Goal: Task Accomplishment & Management: Use online tool/utility

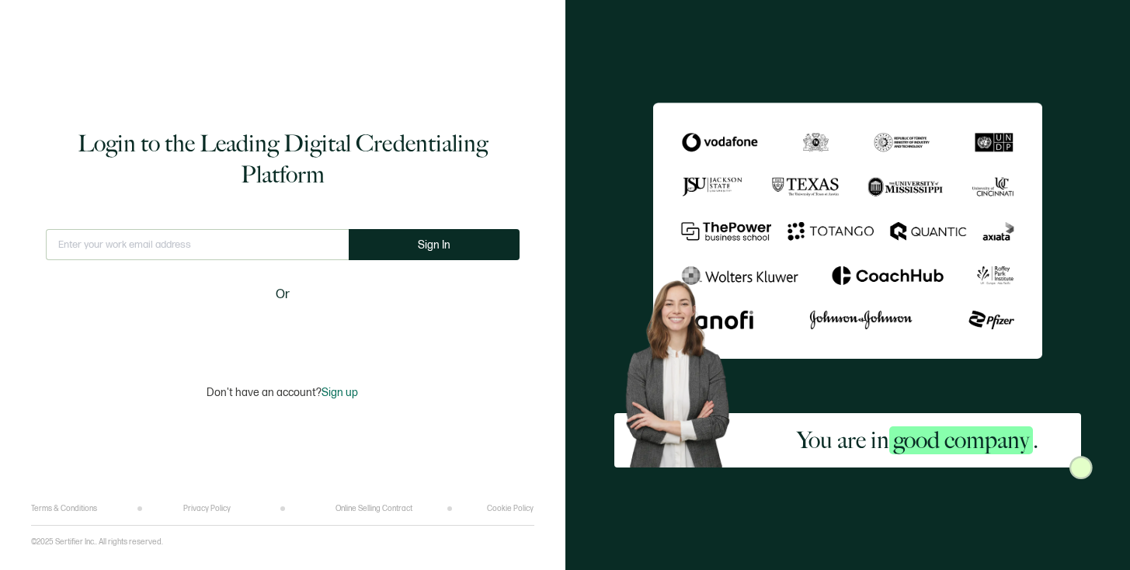
click at [158, 242] on input "text" at bounding box center [197, 244] width 303 height 31
type input "[PERSON_NAME][EMAIL_ADDRESS][DOMAIN_NAME]"
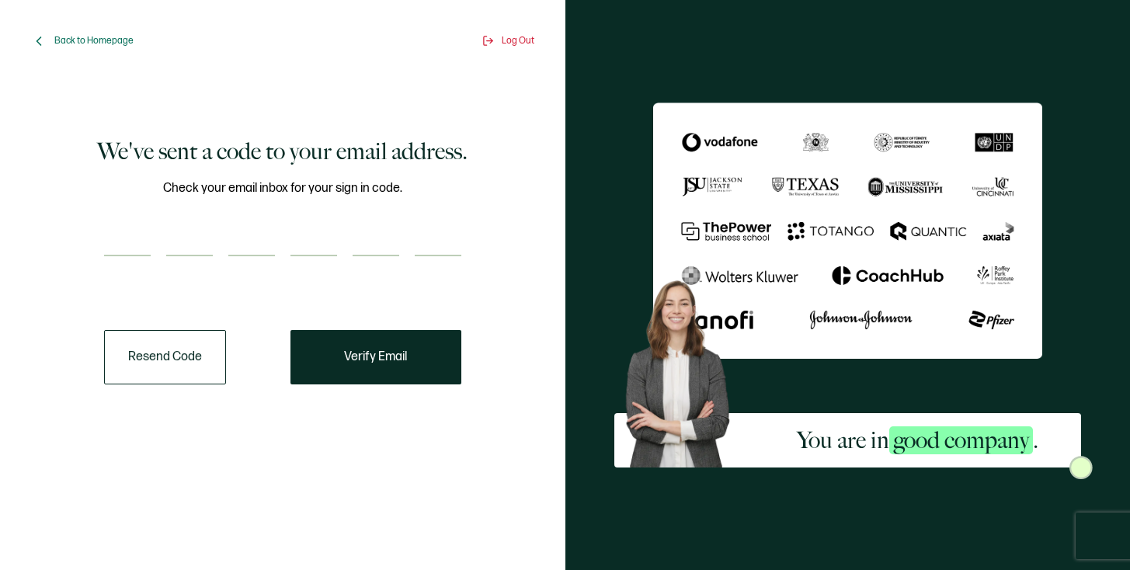
click at [135, 248] on input "number" at bounding box center [127, 240] width 47 height 31
paste input "9"
type input "9"
type input "1"
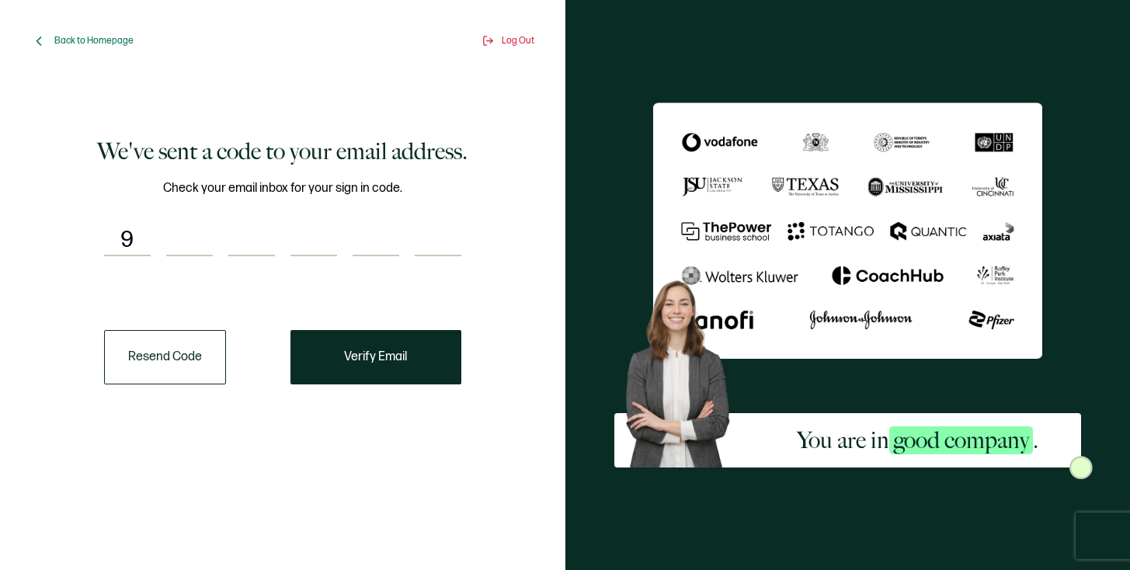
type input "9"
type input "5"
type input "3"
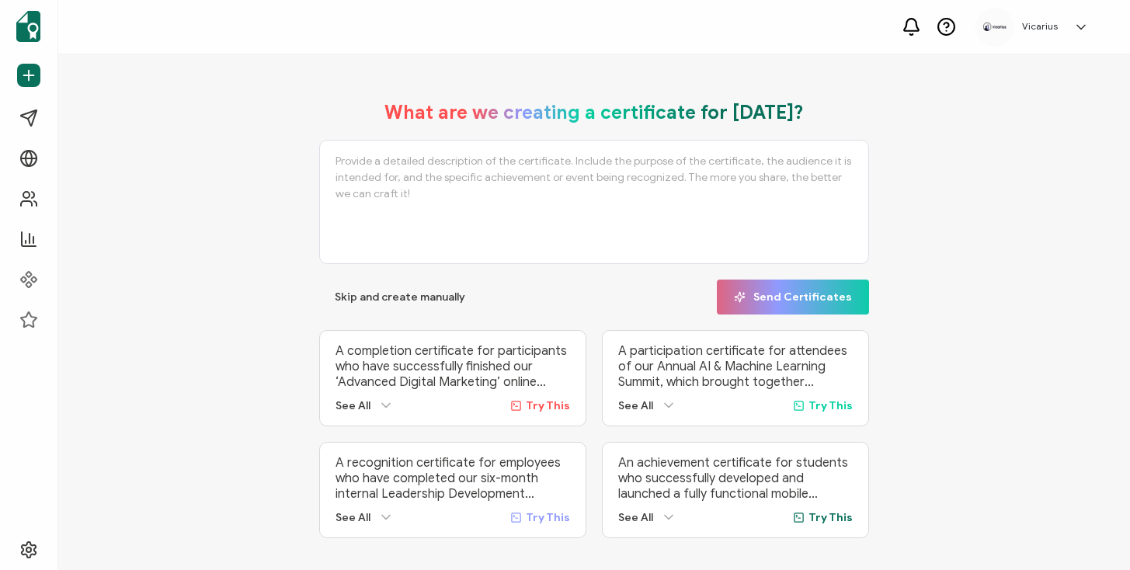
click at [376, 352] on p "A completion certificate for participants who have successfully finished our ‘A…" at bounding box center [452, 366] width 235 height 47
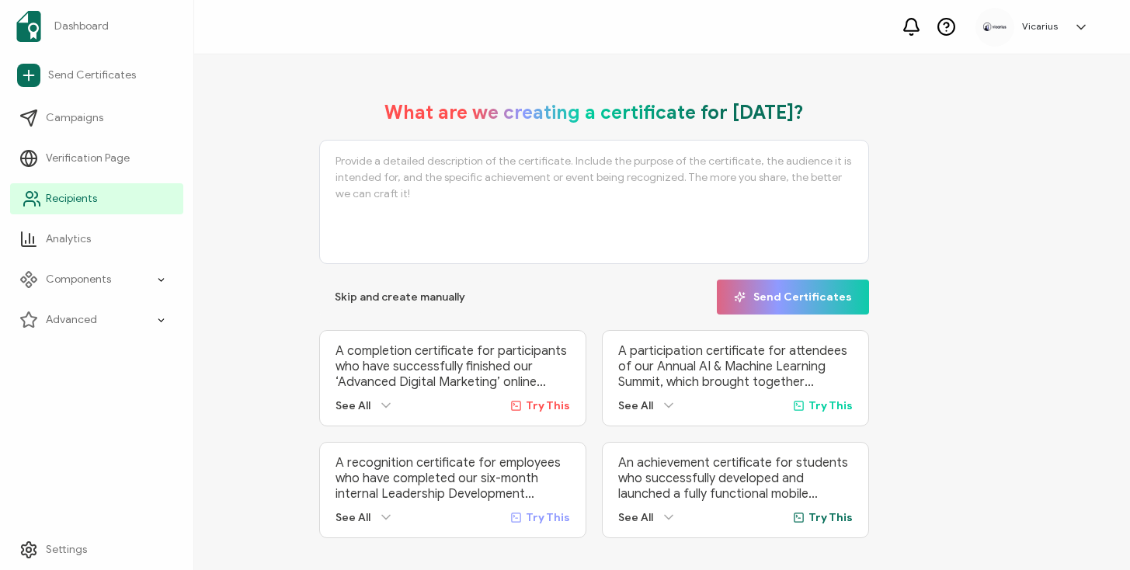
click at [92, 196] on span "Recipients" at bounding box center [71, 199] width 51 height 16
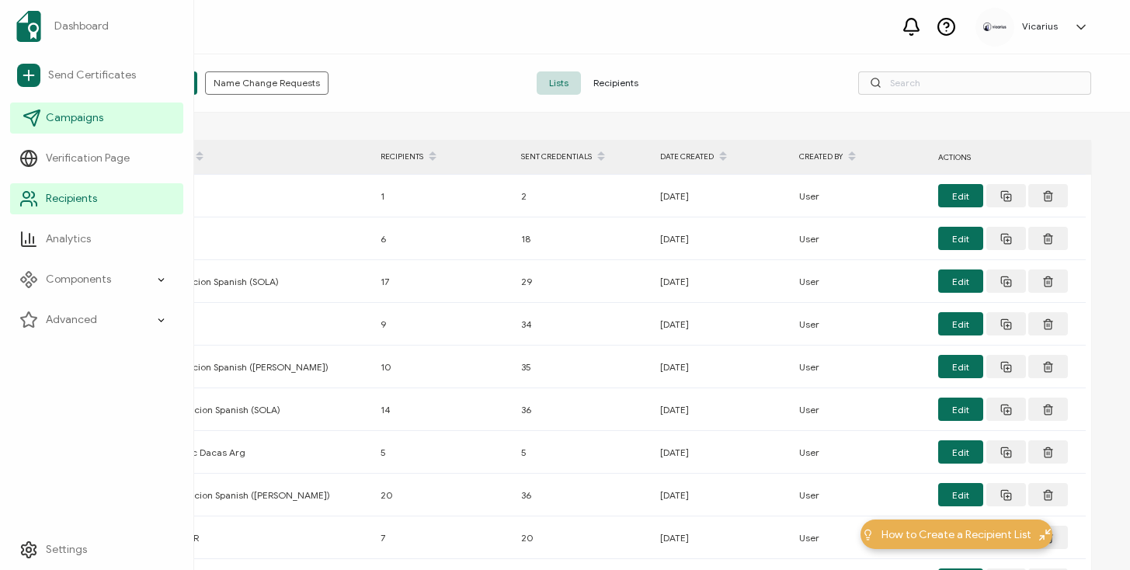
click at [81, 130] on link "Campaigns" at bounding box center [96, 117] width 173 height 31
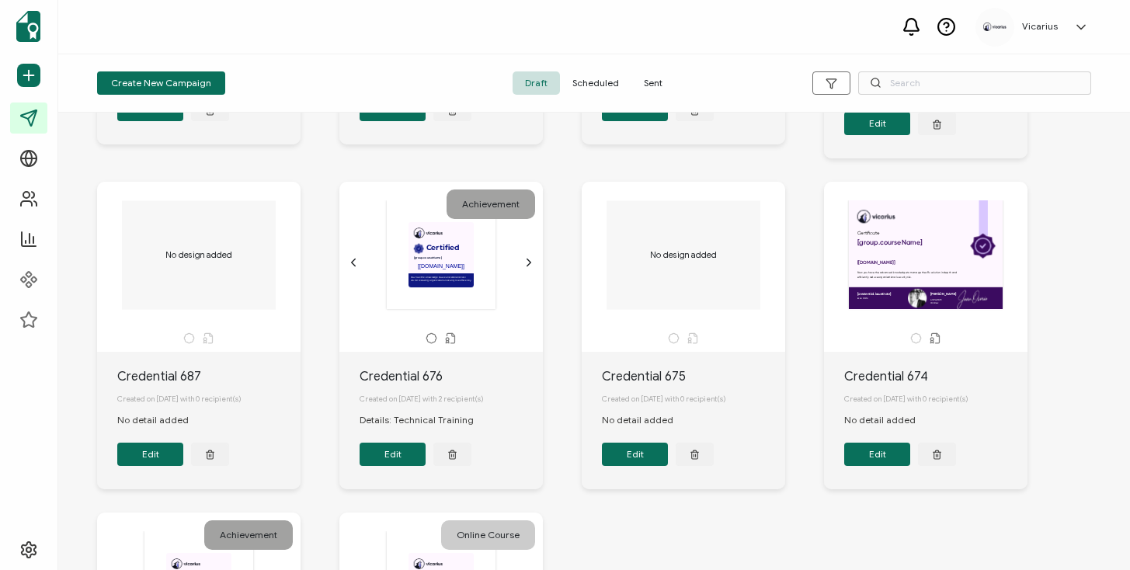
scroll to position [316, 0]
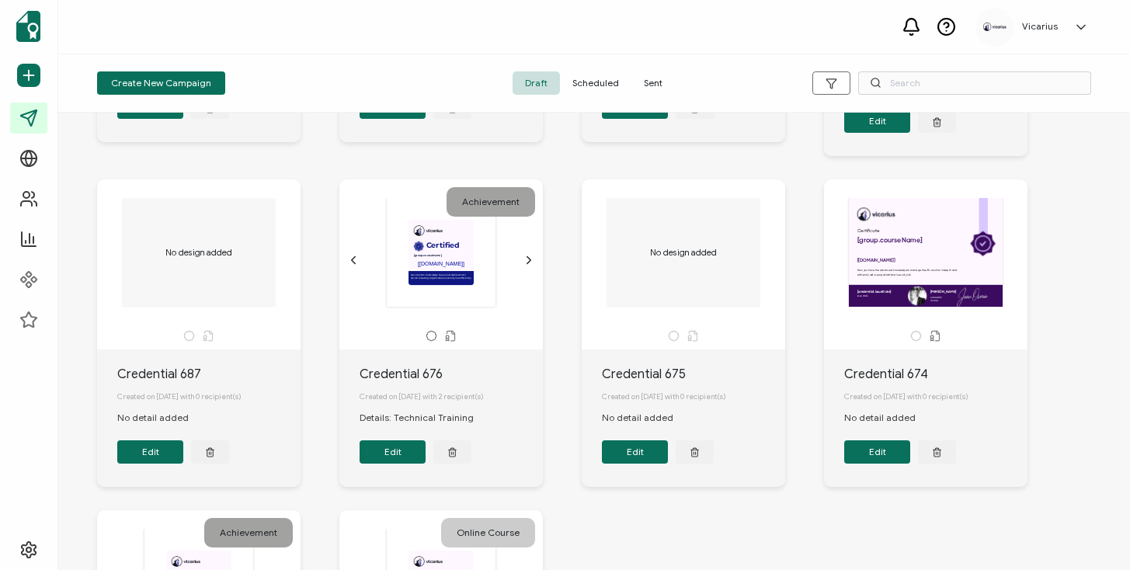
click at [895, 295] on div "Certificate [group.courseName] The date the credential was issued. This will au…" at bounding box center [925, 252] width 163 height 109
click at [633, 81] on span "Sent" at bounding box center [652, 82] width 43 height 23
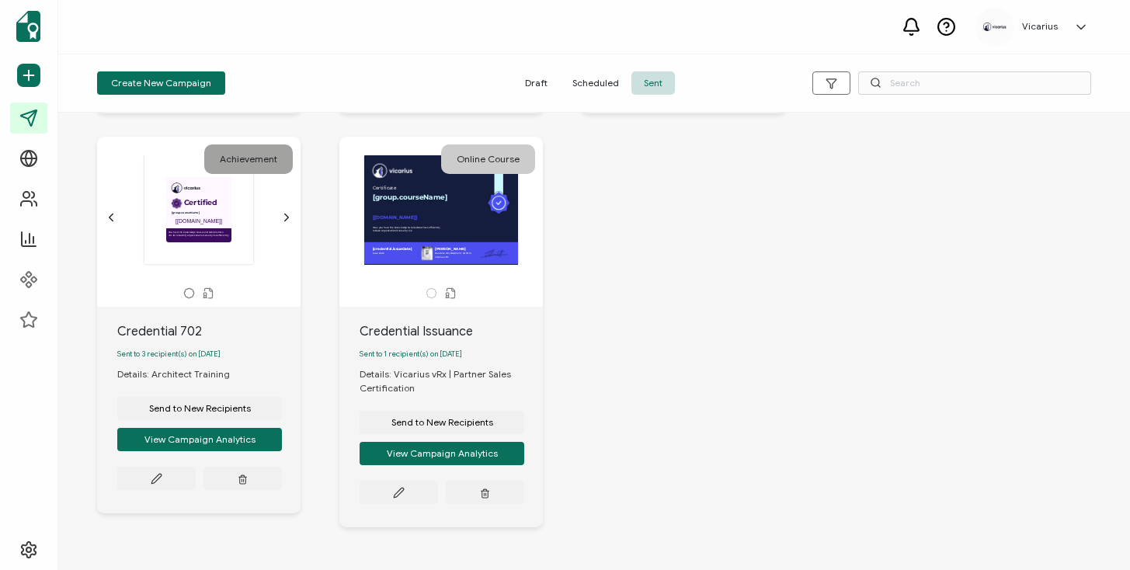
scroll to position [915, 0]
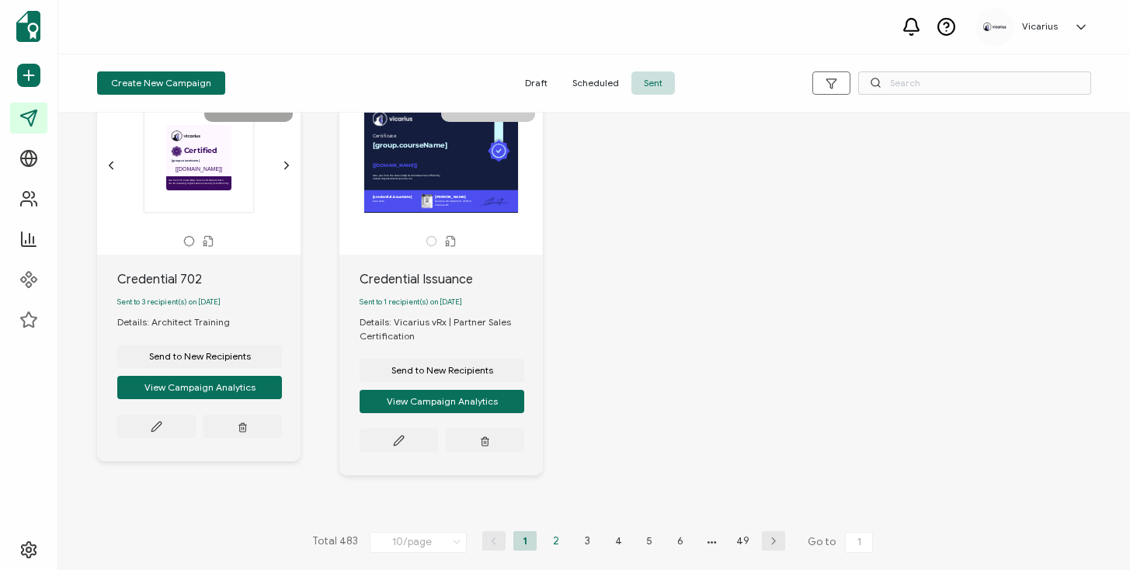
click at [551, 533] on li "2" at bounding box center [555, 540] width 23 height 19
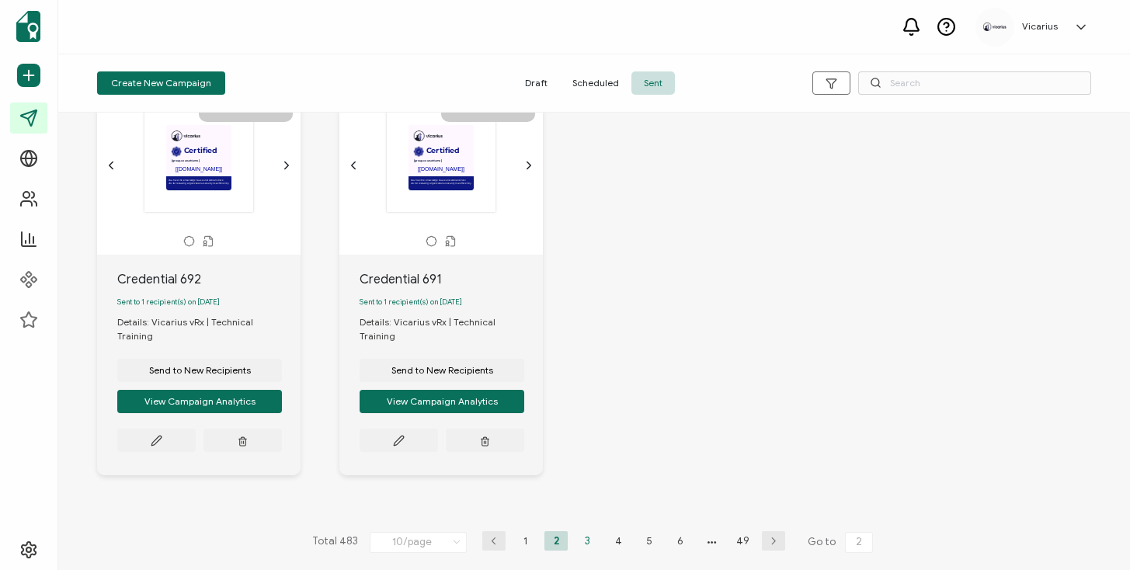
click at [585, 546] on li "3" at bounding box center [586, 540] width 23 height 19
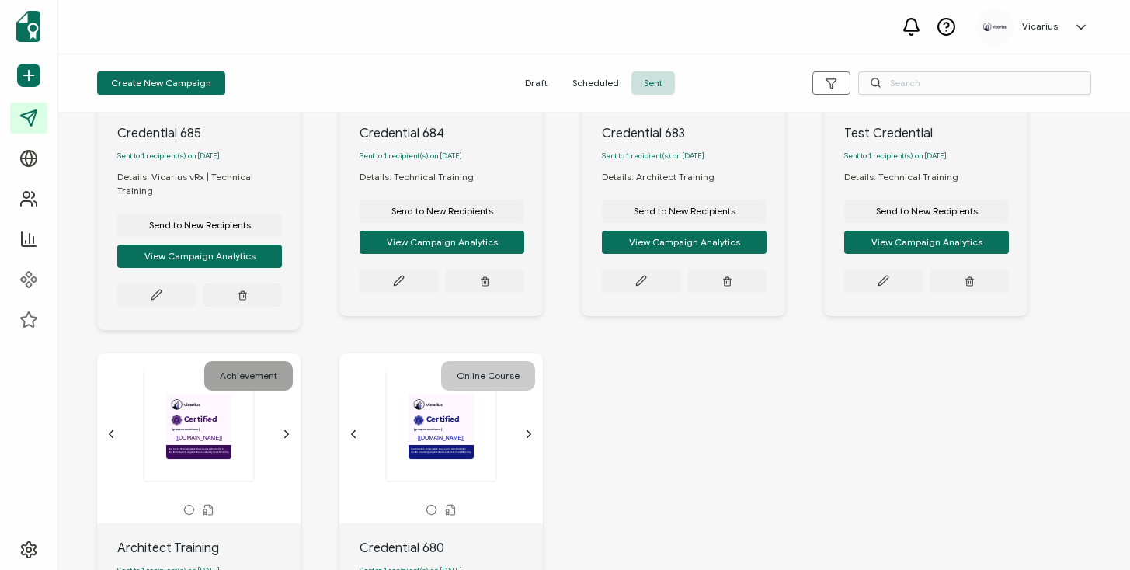
scroll to position [901, 0]
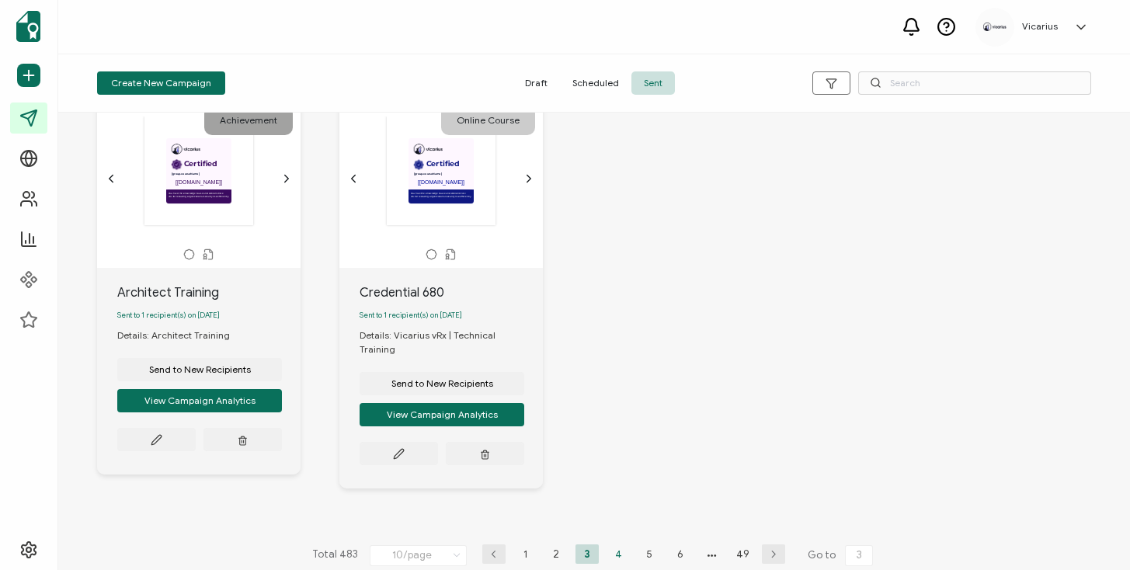
click at [618, 544] on li "4" at bounding box center [617, 553] width 23 height 19
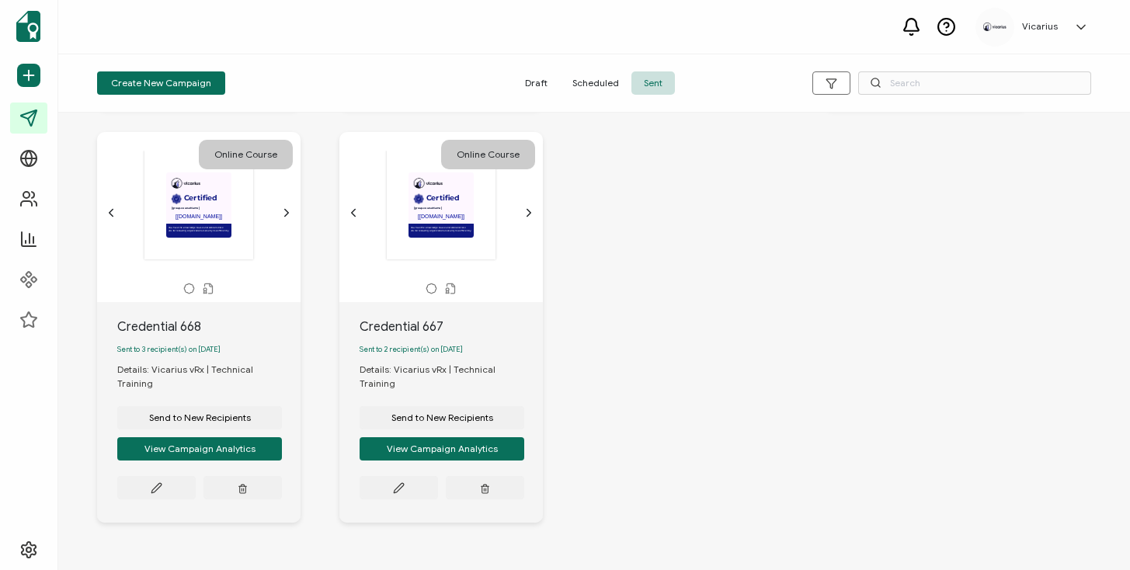
scroll to position [878, 0]
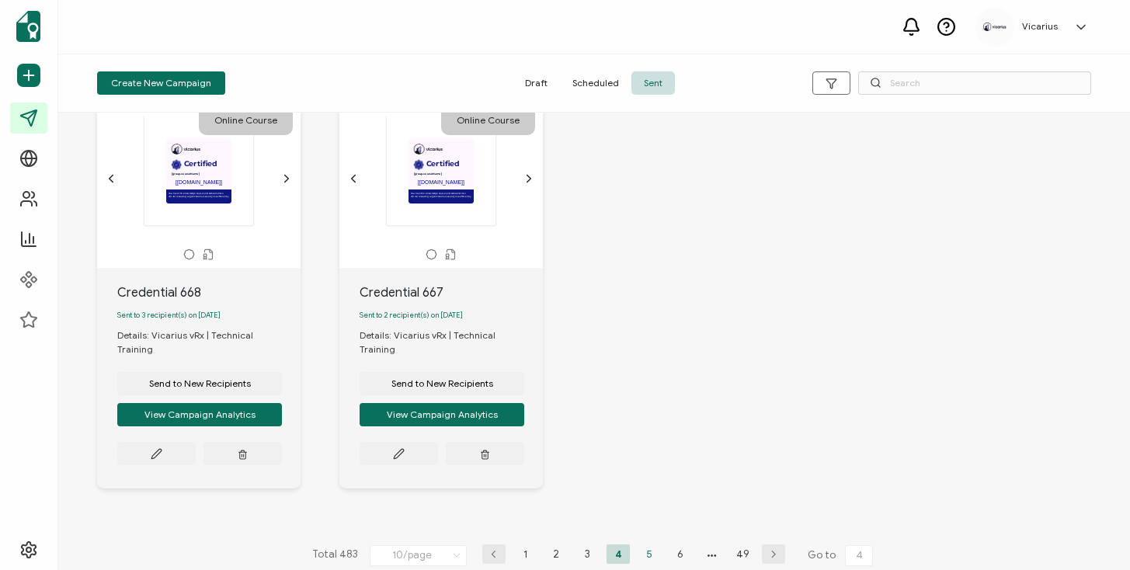
click at [644, 546] on li "5" at bounding box center [649, 553] width 23 height 19
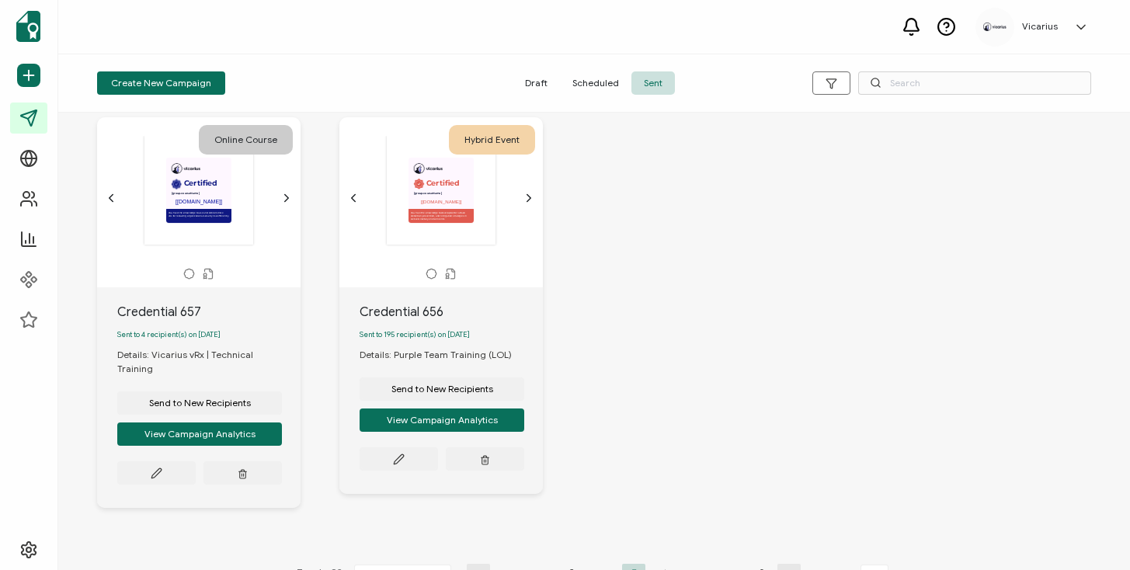
scroll to position [882, 0]
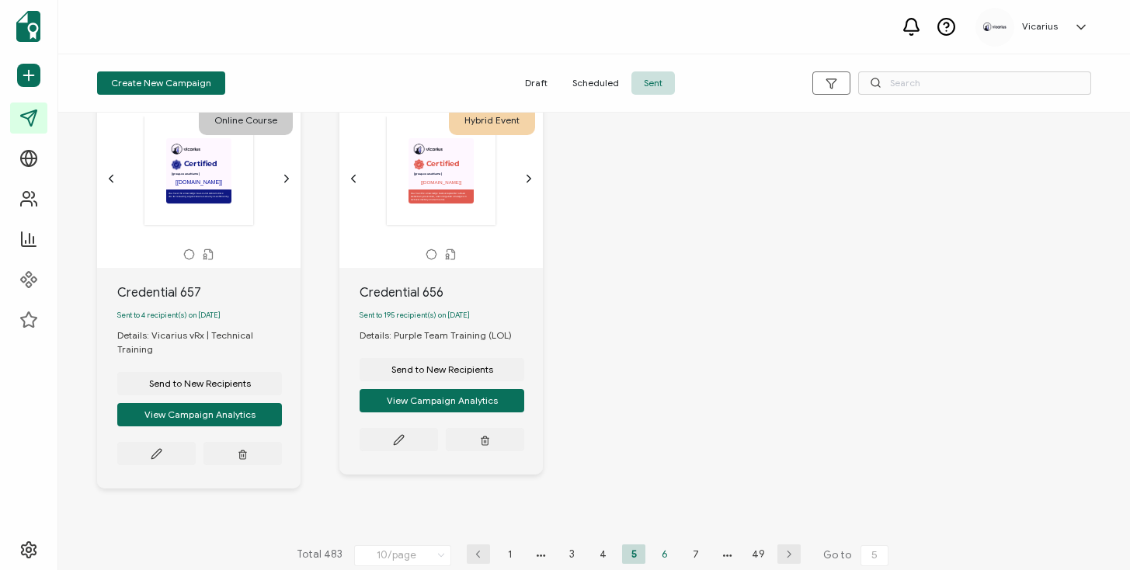
click at [665, 544] on li "6" at bounding box center [664, 553] width 23 height 19
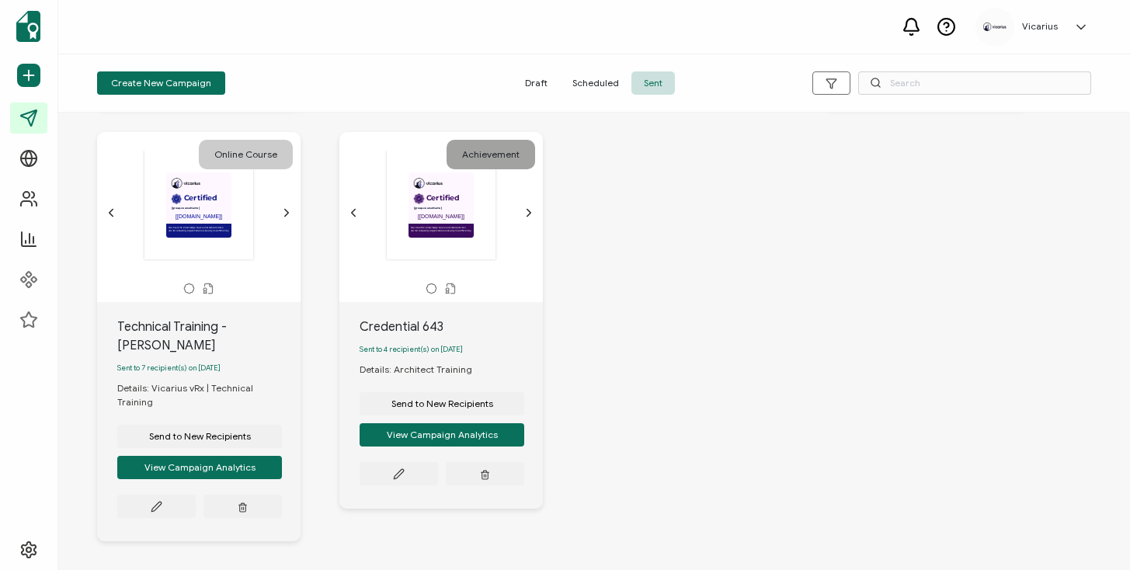
scroll to position [901, 0]
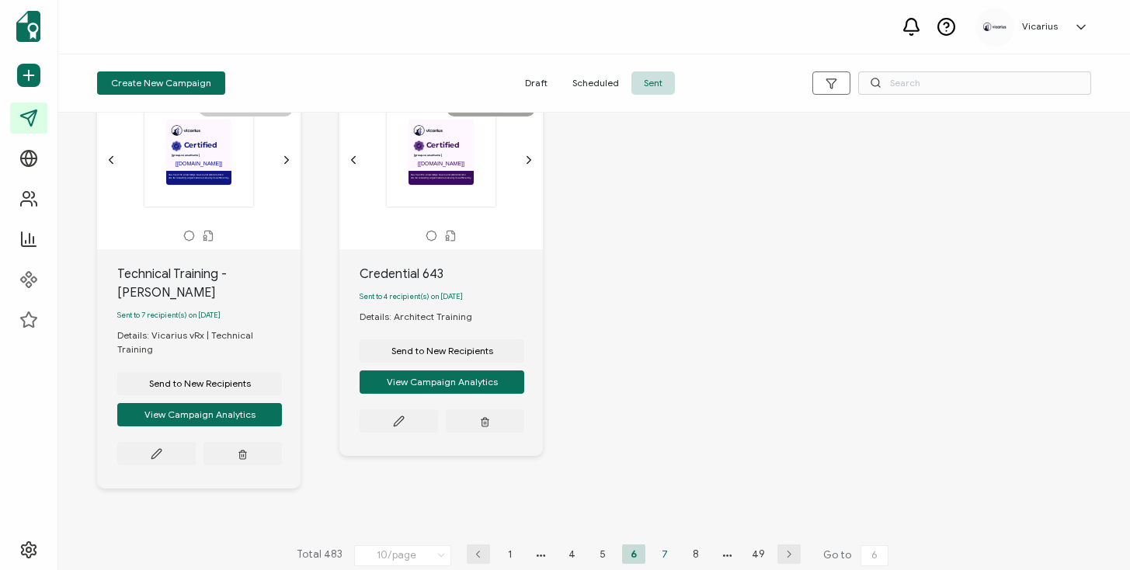
click at [661, 544] on li "7" at bounding box center [664, 553] width 23 height 19
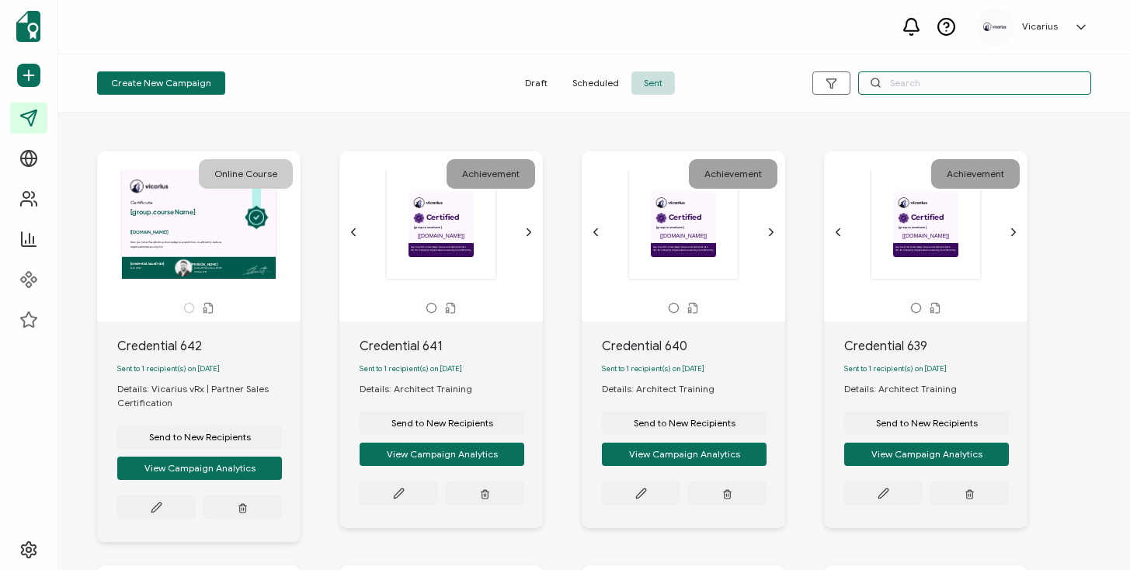
click at [964, 75] on input "text" at bounding box center [974, 82] width 233 height 23
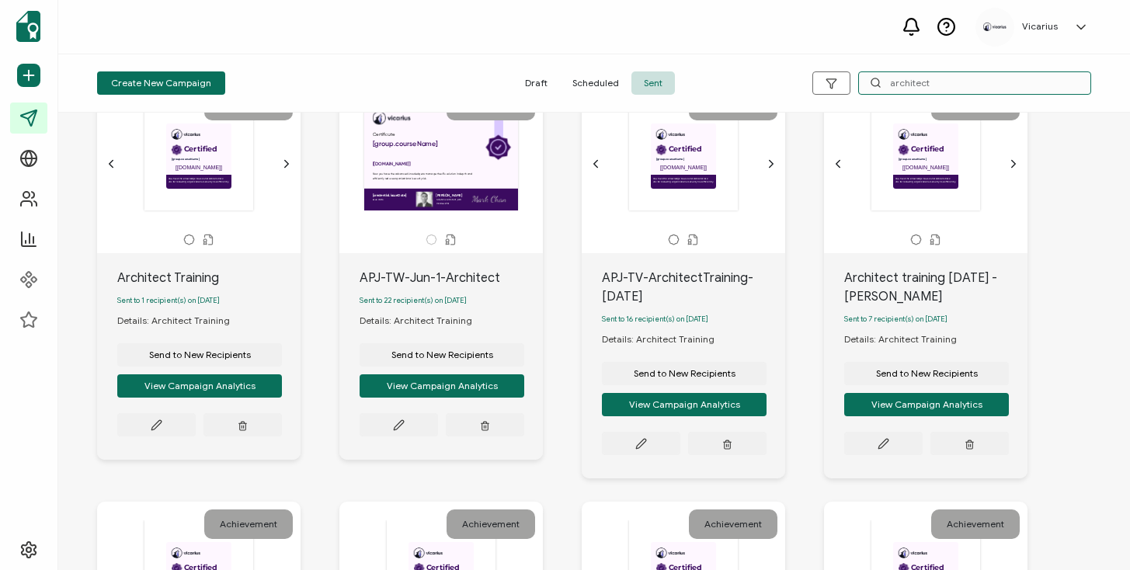
scroll to position [69, 0]
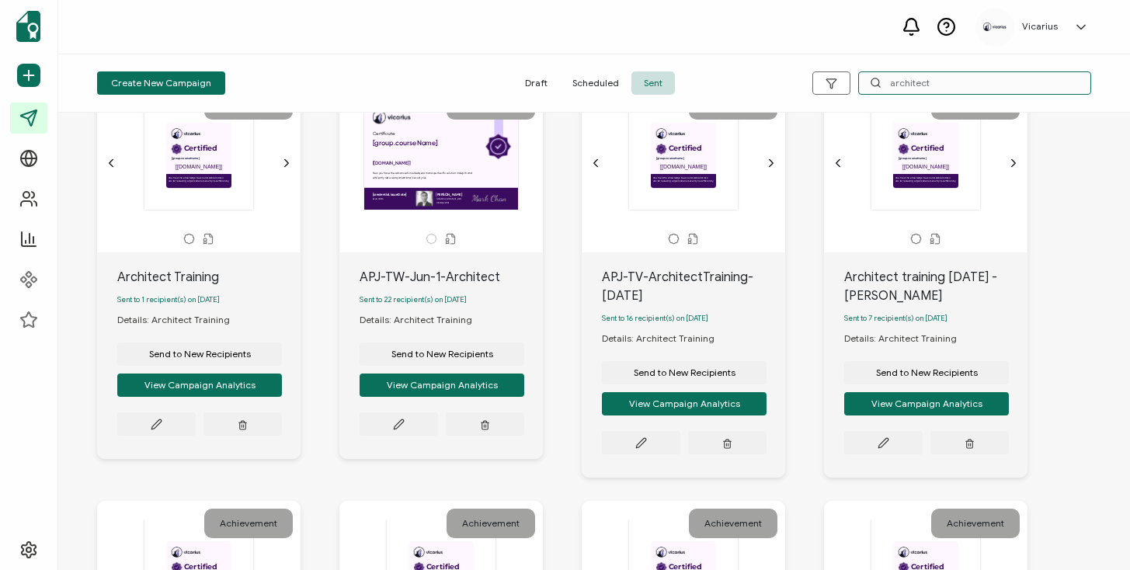
type input "architect"
click at [286, 160] on icon "chevron forward outline" at bounding box center [287, 163] width 4 height 7
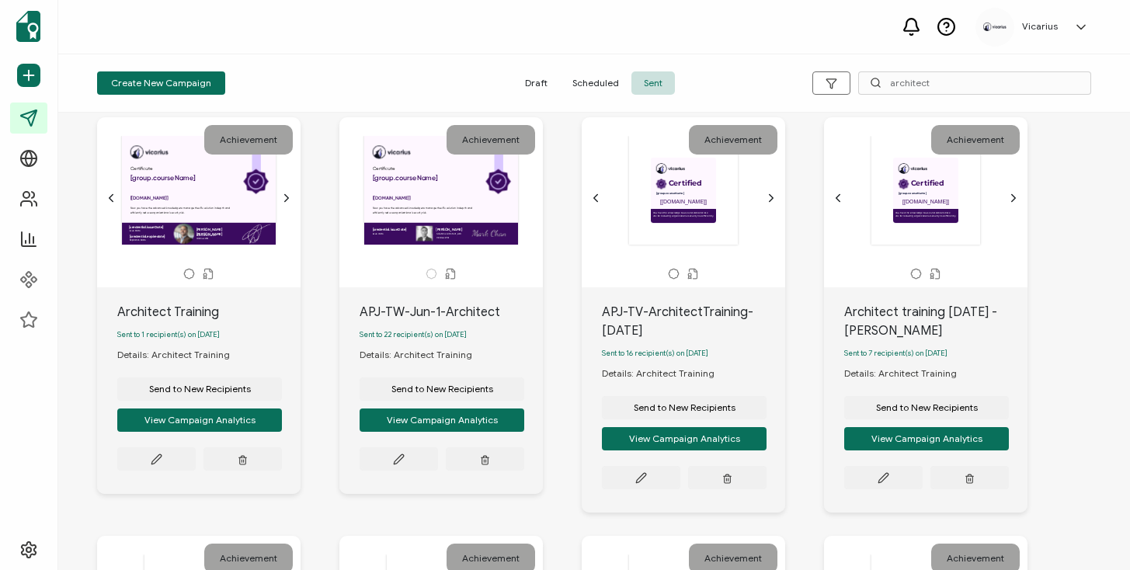
scroll to position [36, 0]
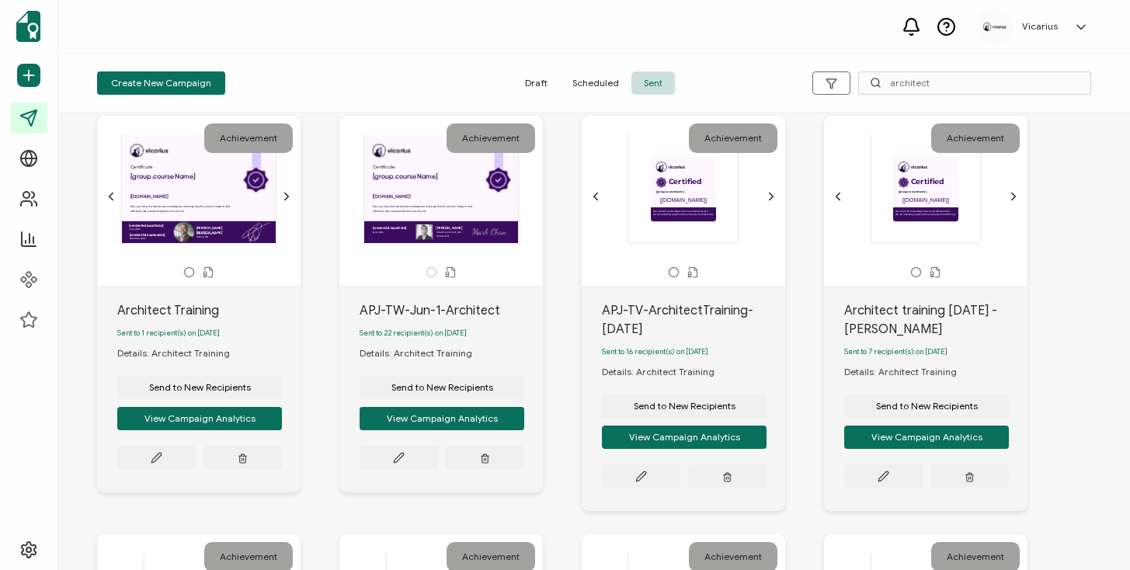
click at [775, 192] on icon "chevron forward outline" at bounding box center [771, 196] width 12 height 12
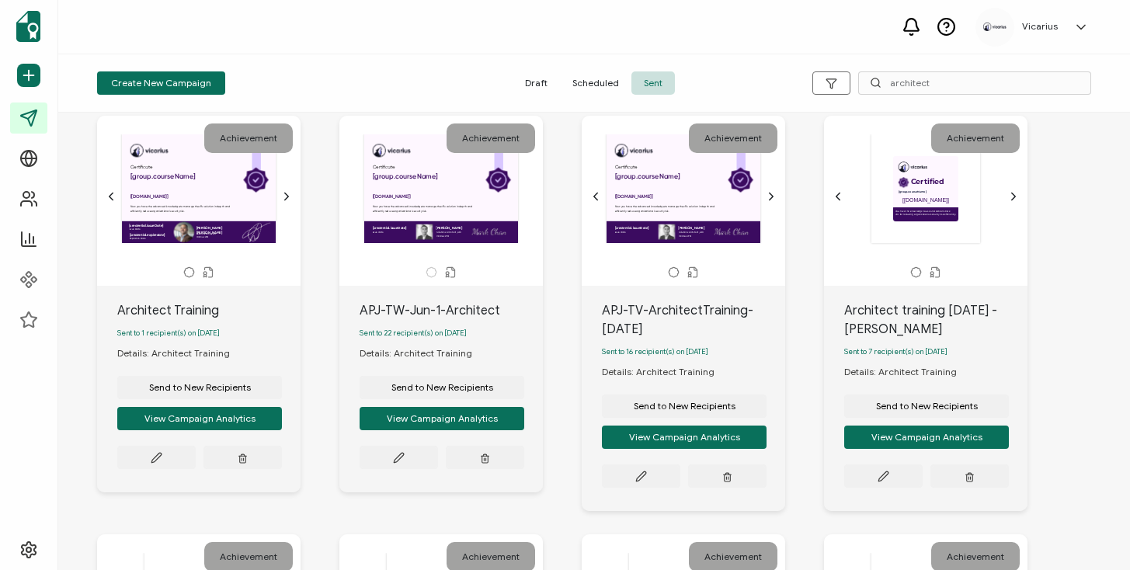
click at [1016, 196] on icon "chevron forward outline" at bounding box center [1013, 196] width 12 height 12
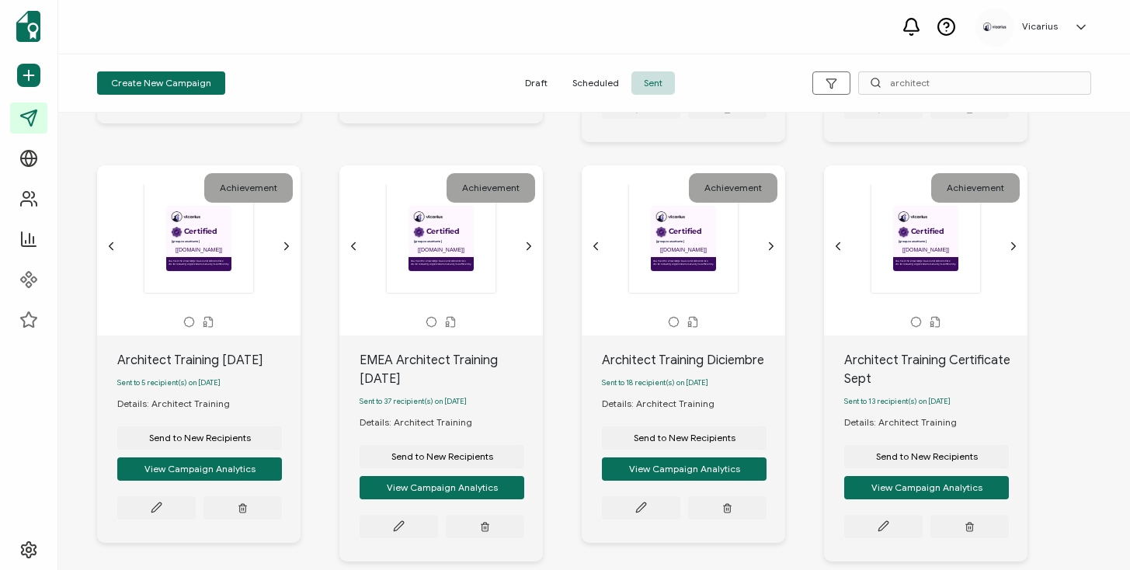
scroll to position [459, 0]
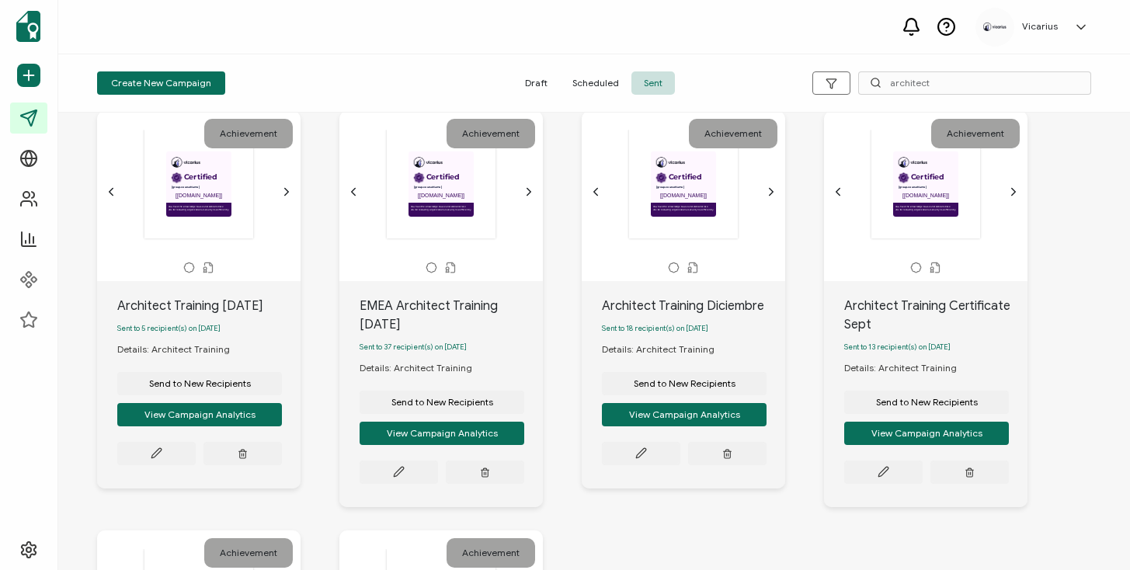
click at [283, 204] on div "Certified This box will change accordingly to the corresponding values in the r…" at bounding box center [199, 192] width 188 height 124
click at [284, 198] on icon "chevron forward outline" at bounding box center [286, 192] width 12 height 12
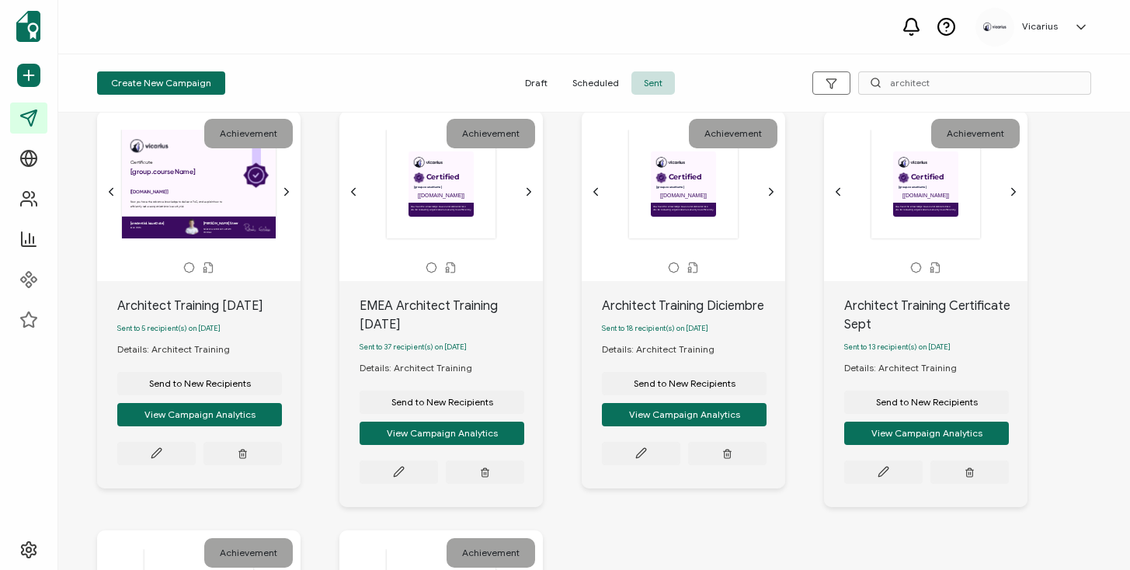
click at [519, 189] on div "Certified This box will change accordingly to the corresponding values in the r…" at bounding box center [441, 185] width 163 height 110
click at [530, 193] on icon "chevron forward outline" at bounding box center [529, 192] width 12 height 12
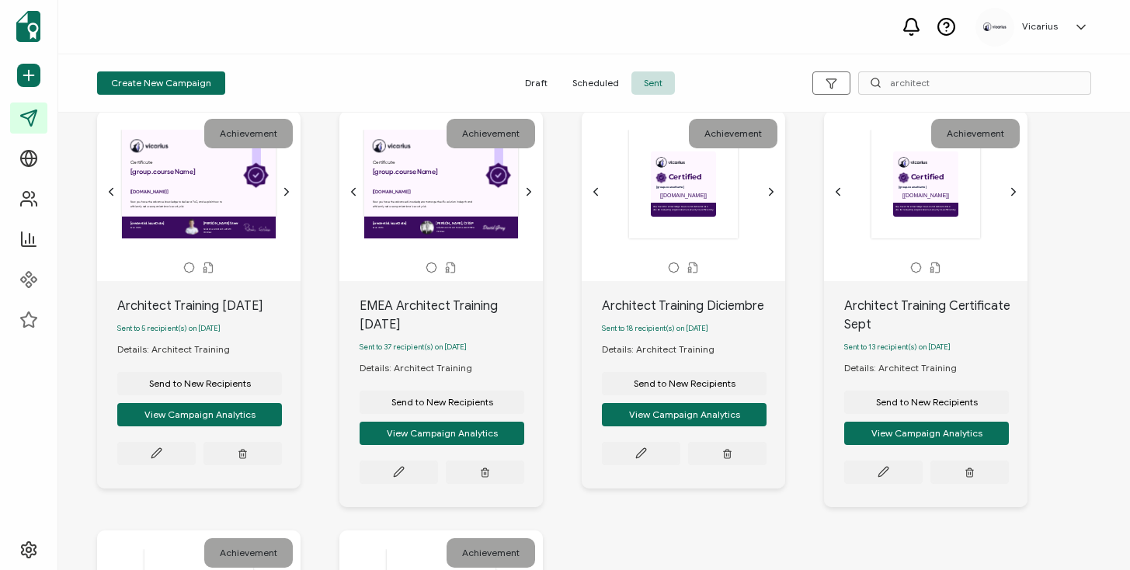
click at [768, 195] on icon "chevron forward outline" at bounding box center [771, 192] width 12 height 12
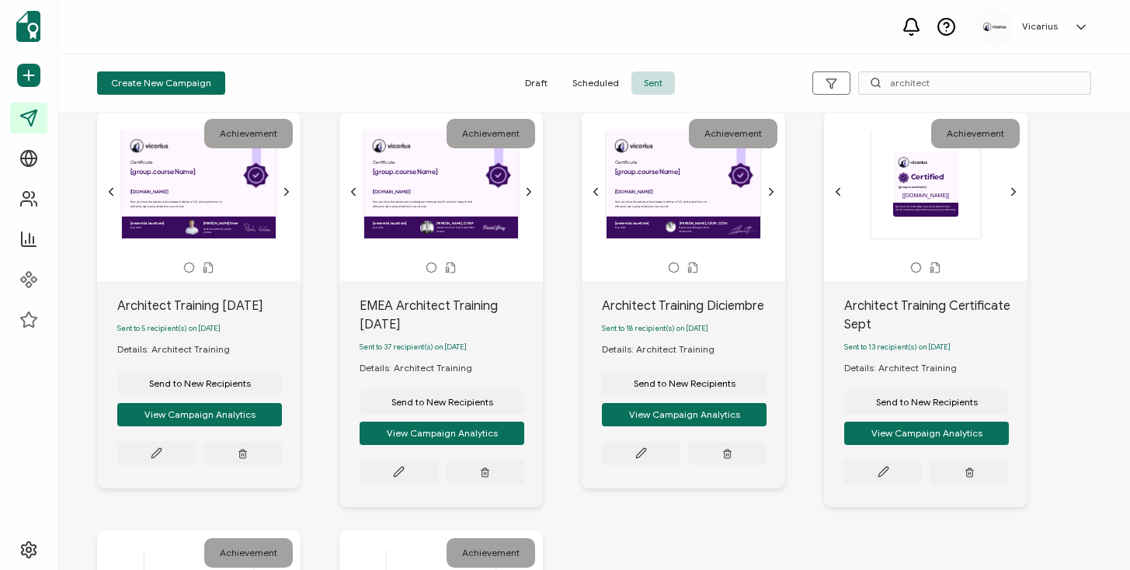
click at [1019, 197] on icon "chevron forward outline" at bounding box center [1013, 192] width 12 height 12
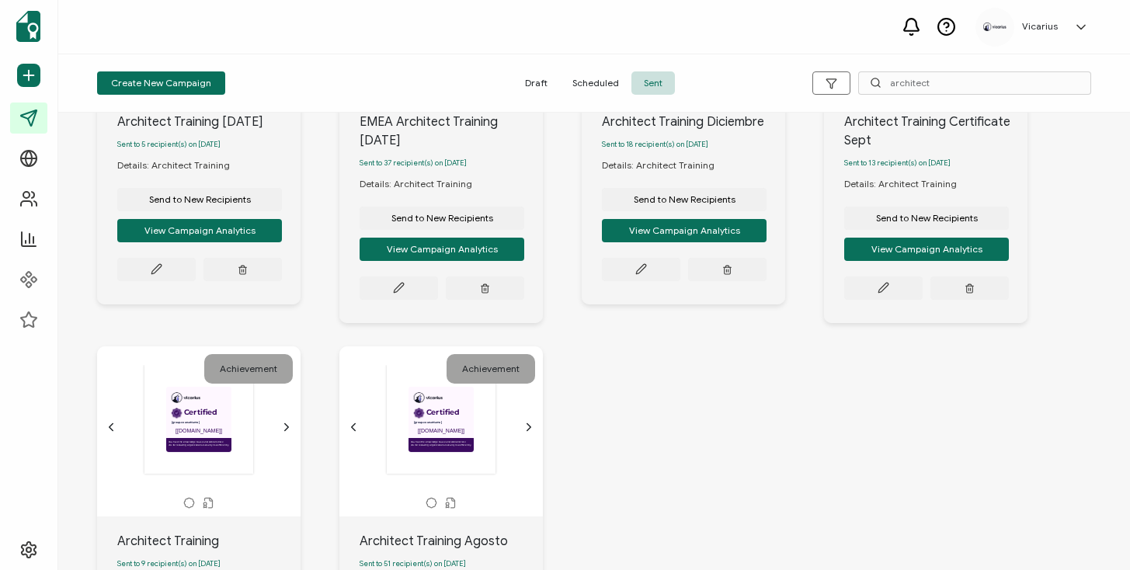
scroll to position [648, 0]
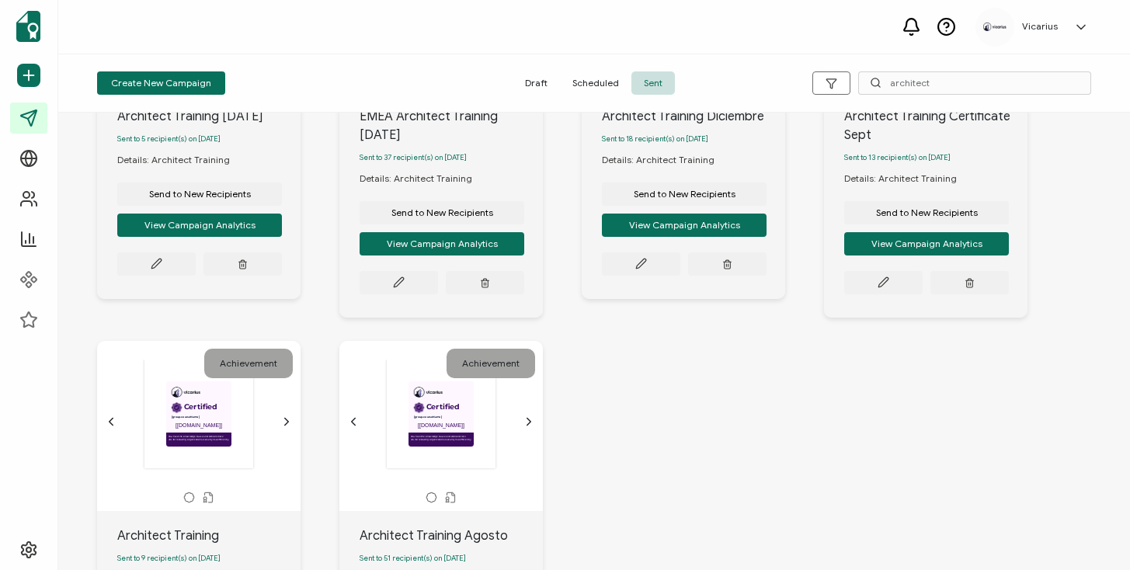
click at [288, 428] on icon "chevron forward outline" at bounding box center [286, 421] width 12 height 12
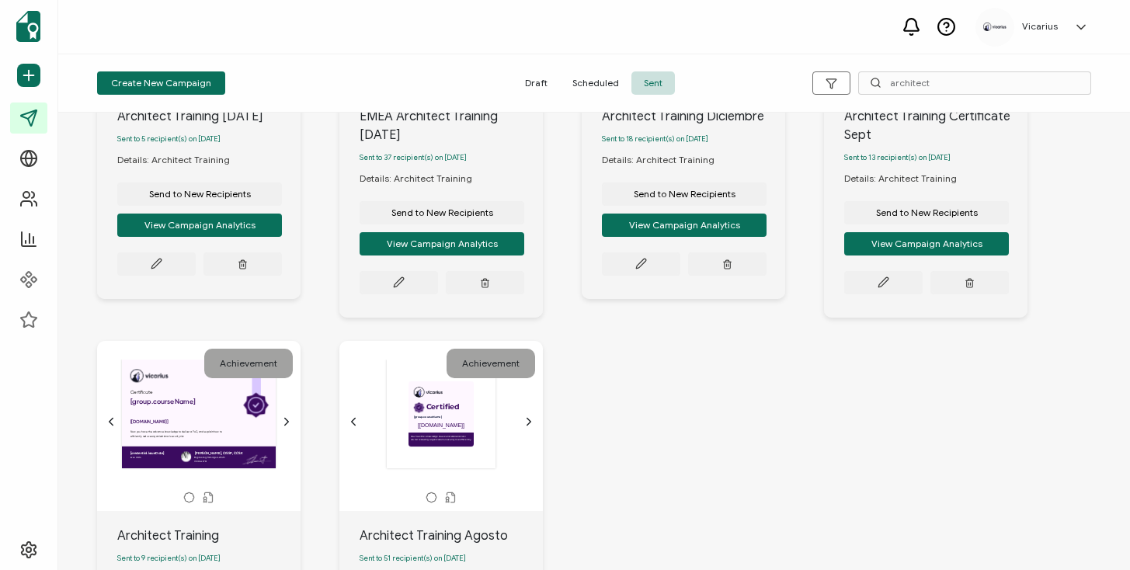
click at [533, 428] on icon "chevron forward outline" at bounding box center [529, 421] width 12 height 12
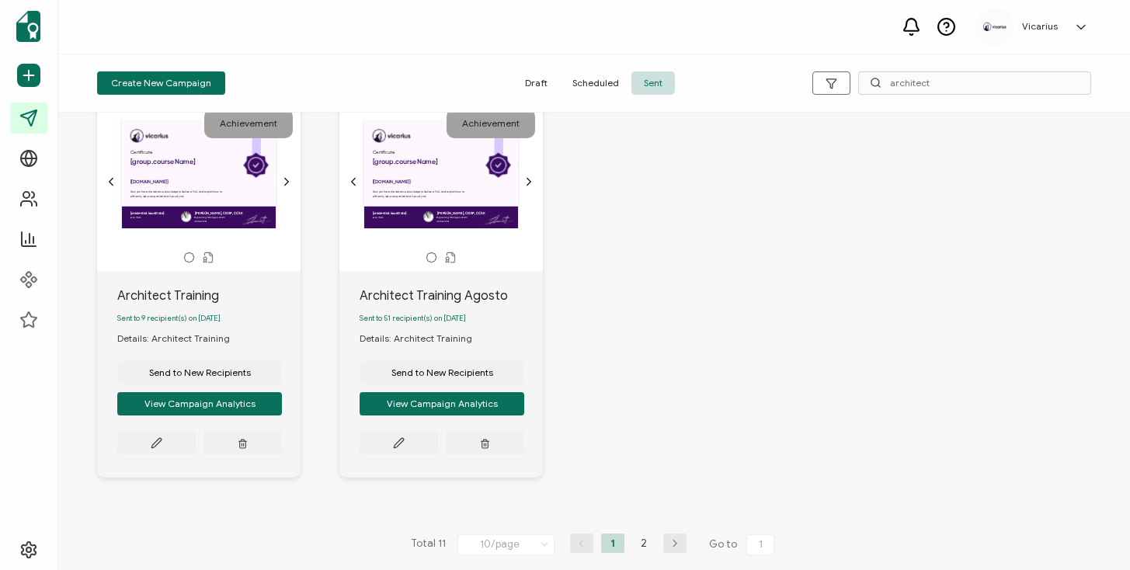
scroll to position [905, 0]
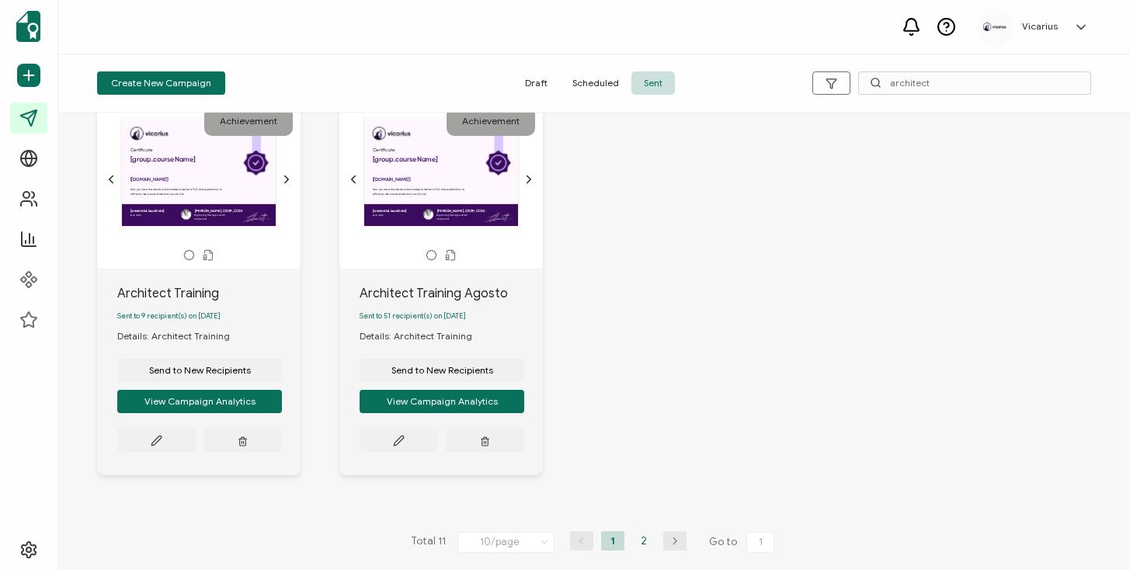
click at [636, 533] on li "2" at bounding box center [643, 540] width 23 height 19
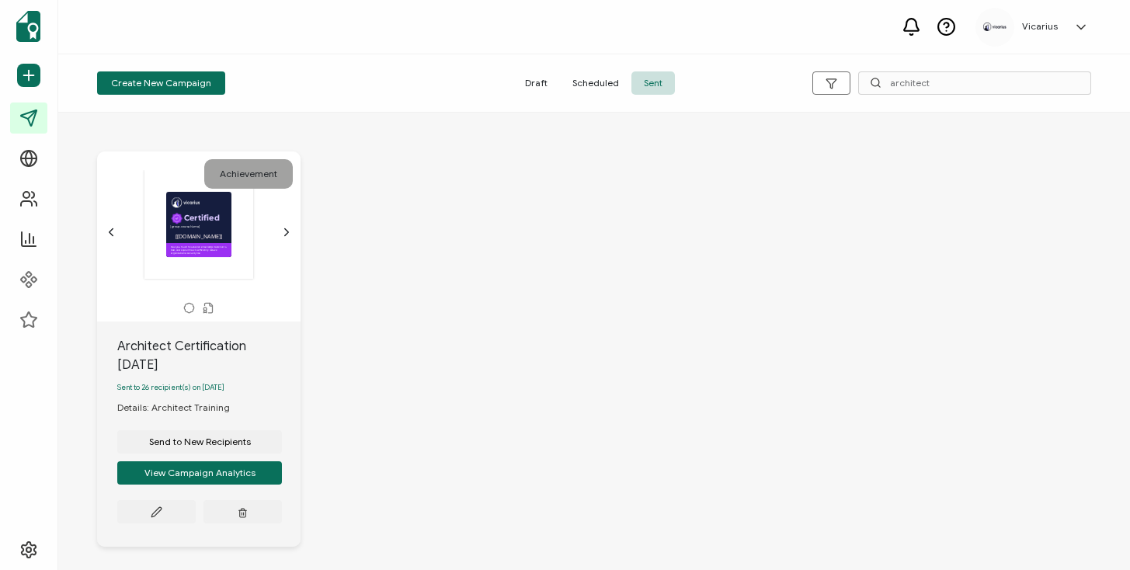
click at [270, 235] on div "Certified This box will change accordingly to the corresponding values in the r…" at bounding box center [198, 224] width 163 height 110
click at [284, 235] on icon "chevron forward outline" at bounding box center [286, 232] width 12 height 12
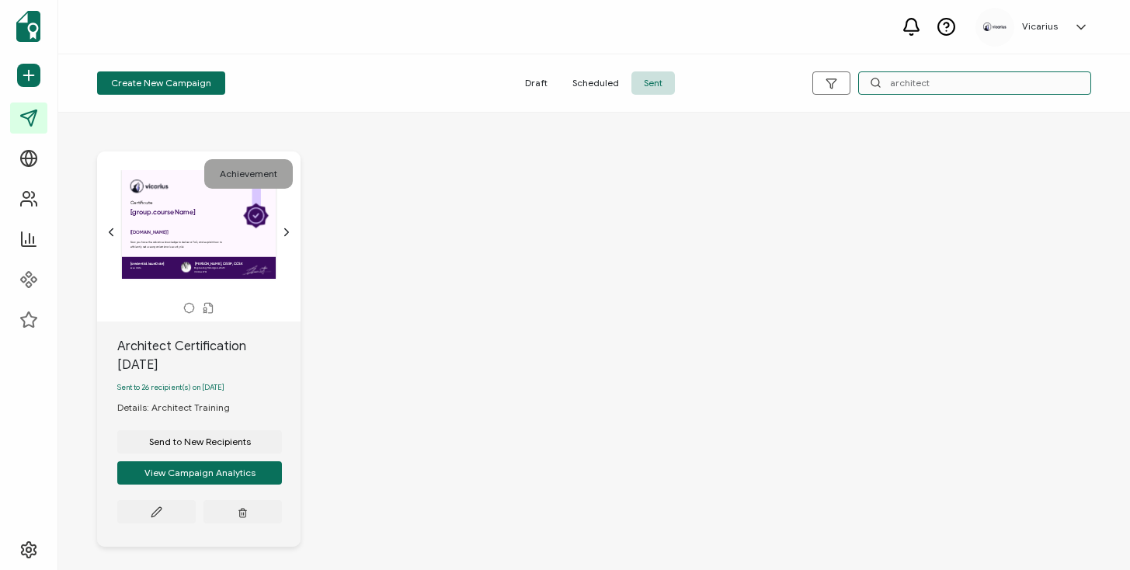
click at [909, 80] on input "architect" at bounding box center [974, 82] width 233 height 23
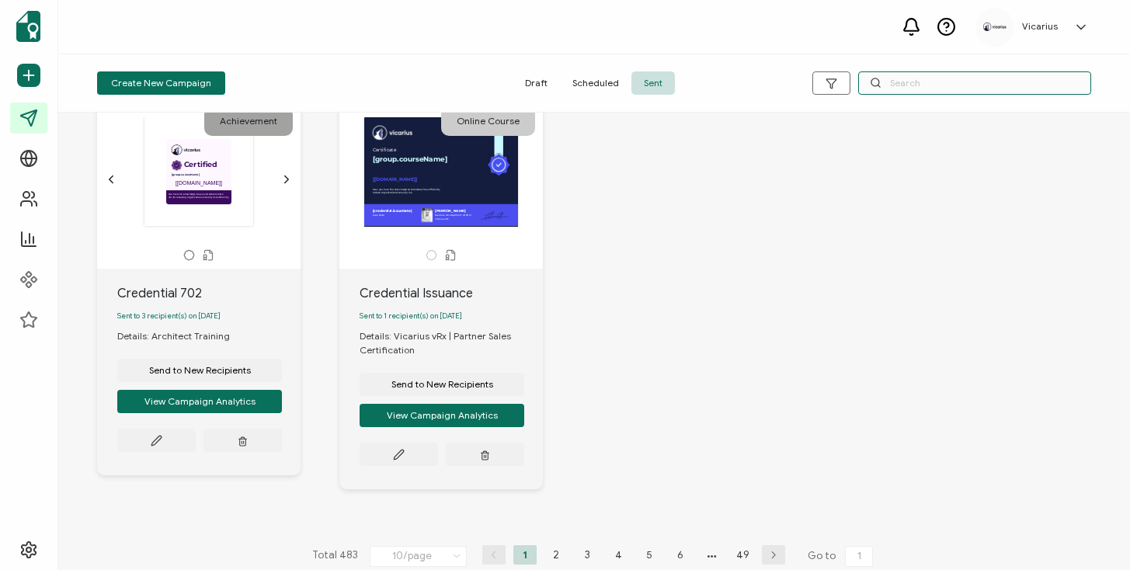
scroll to position [915, 0]
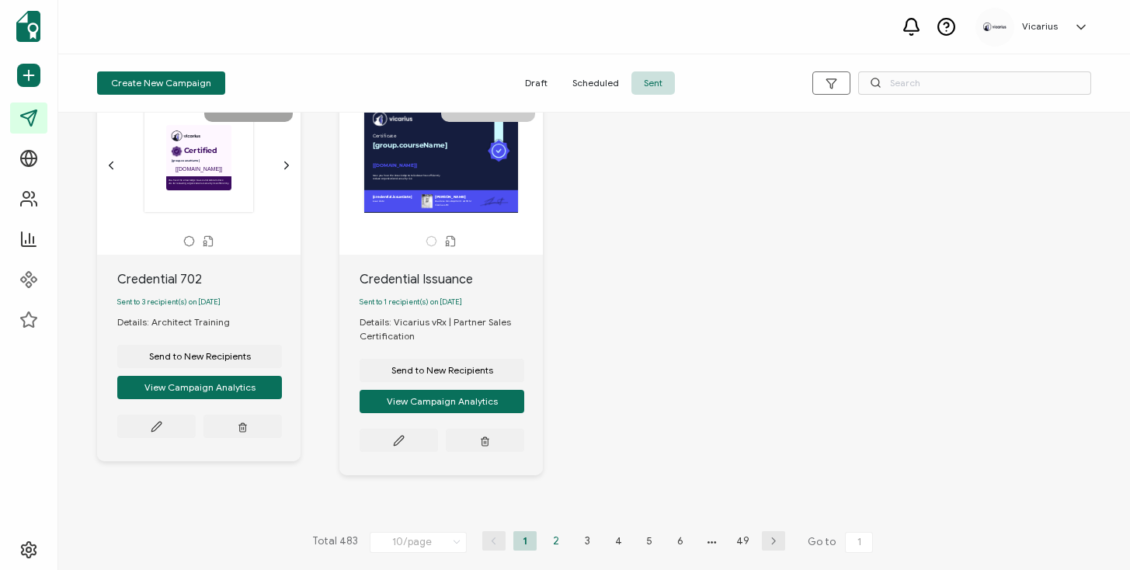
click at [550, 540] on li "2" at bounding box center [555, 540] width 23 height 19
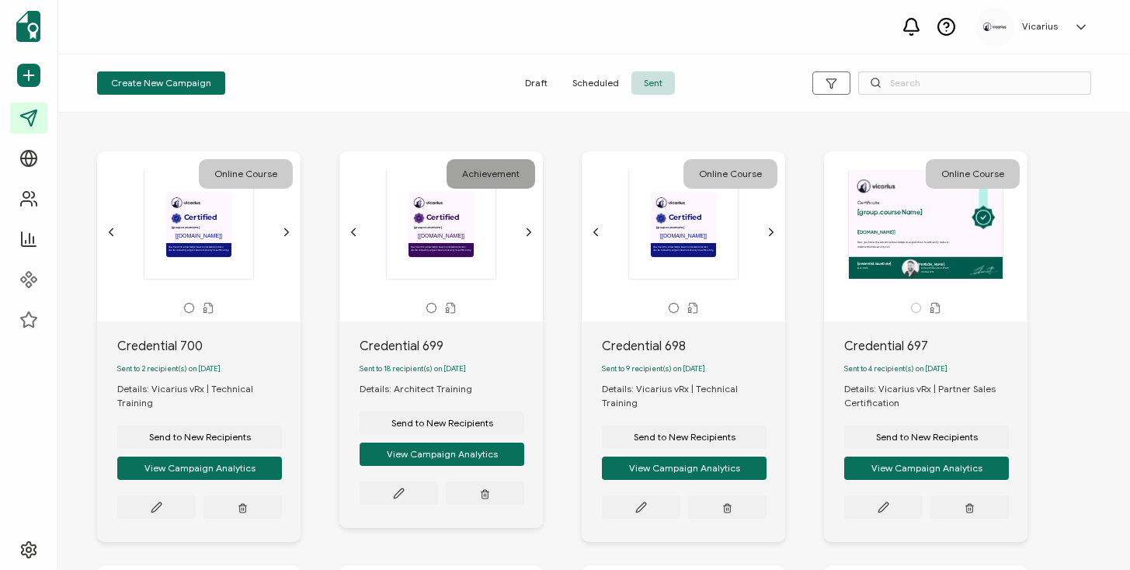
click at [509, 227] on div "Certified This box will change accordingly to the corresponding values in the r…" at bounding box center [441, 224] width 163 height 110
click at [525, 231] on icon "chevron forward outline" at bounding box center [529, 232] width 12 height 12
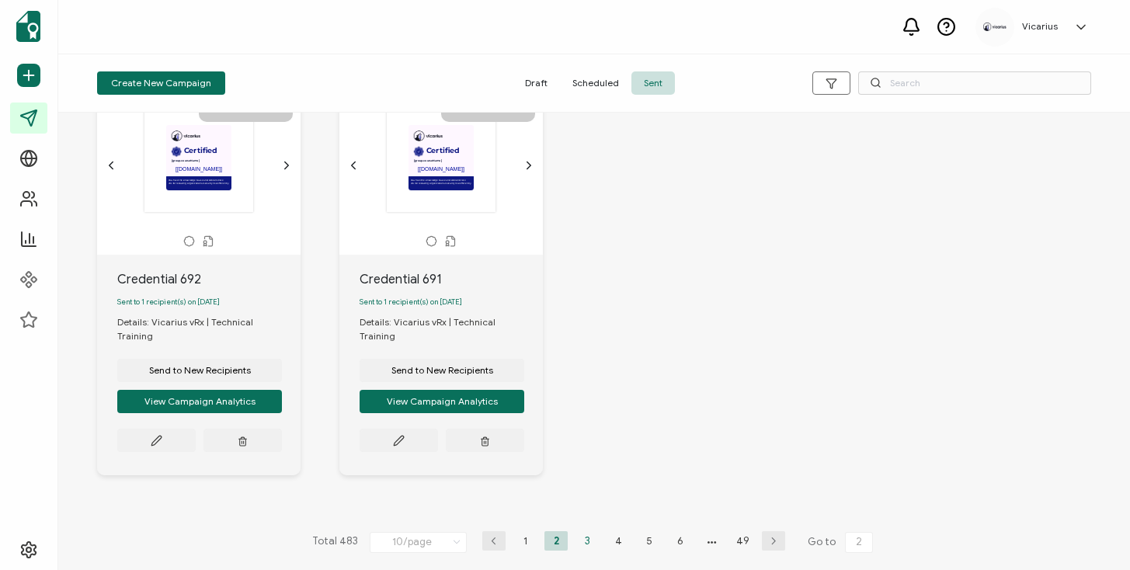
click at [580, 543] on li "3" at bounding box center [586, 540] width 23 height 19
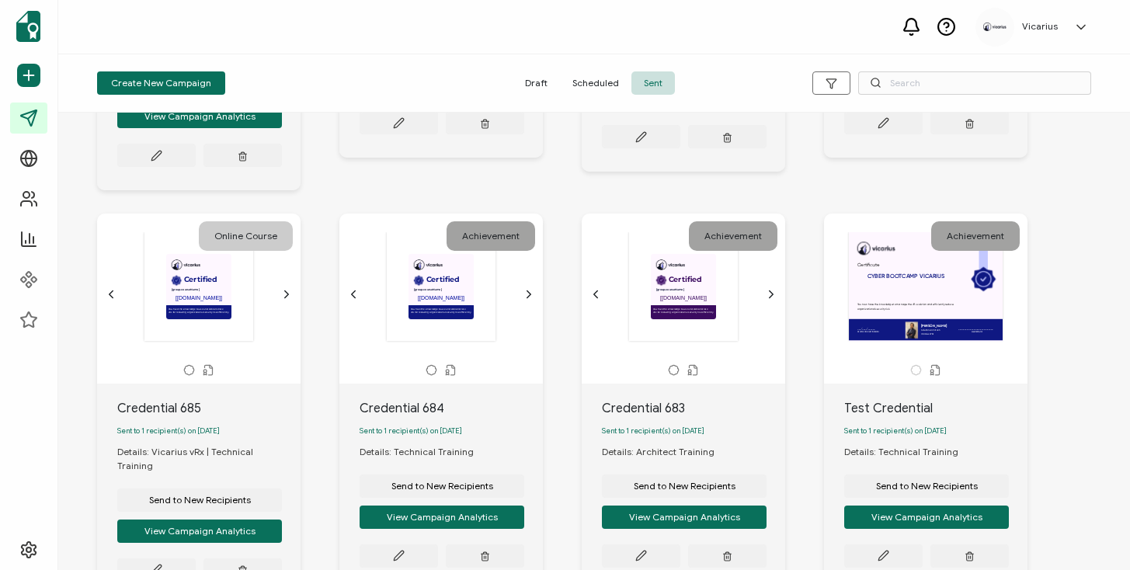
scroll to position [409, 0]
